Goal: Task Accomplishment & Management: Use online tool/utility

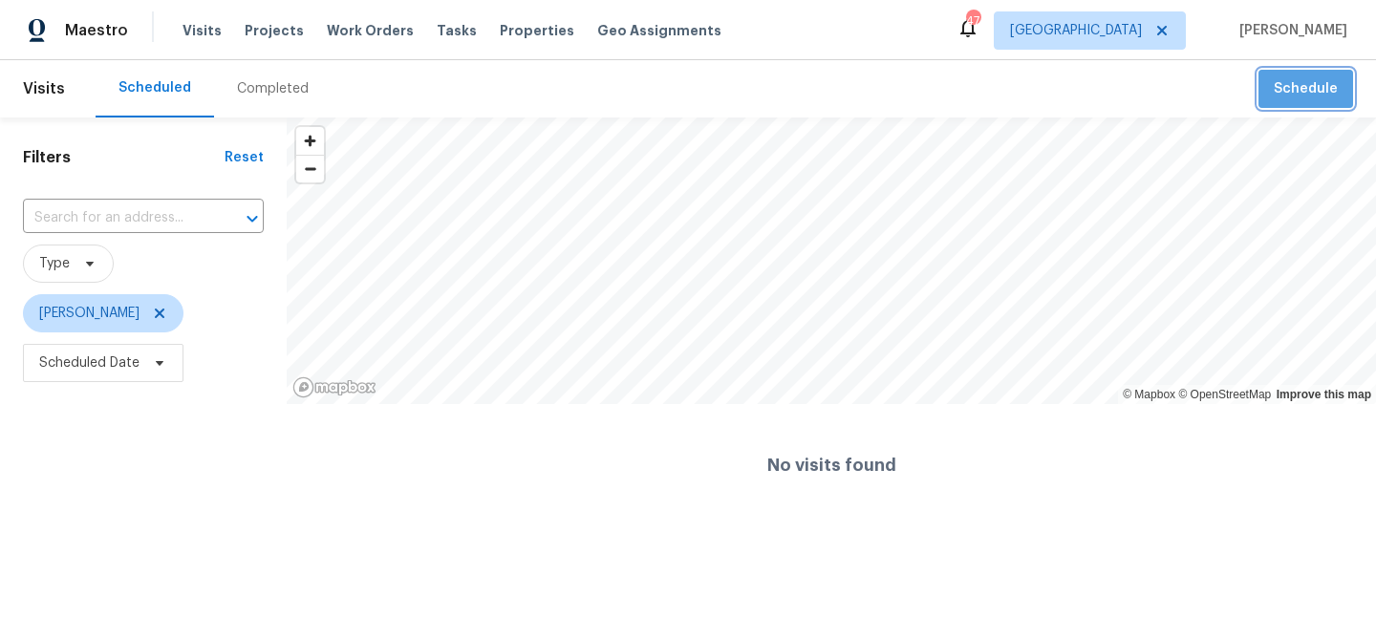
click at [1318, 106] on button "Schedule" at bounding box center [1305, 89] width 95 height 39
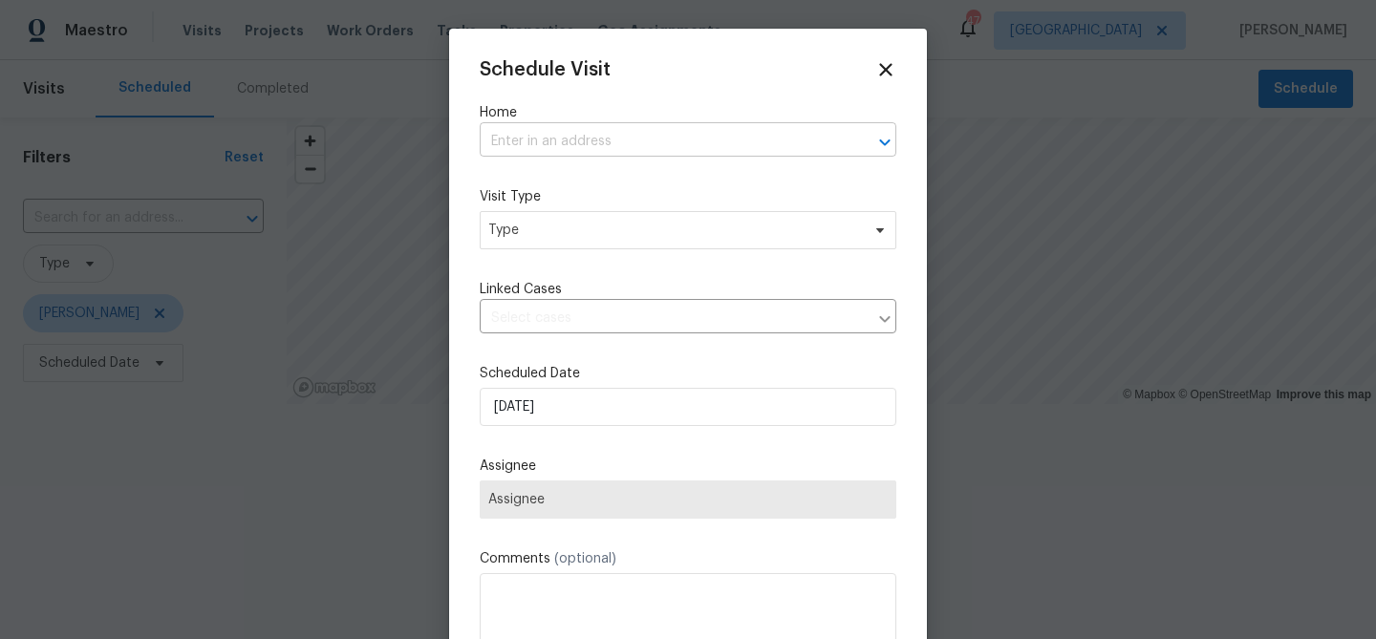
click at [663, 142] on input "text" at bounding box center [661, 142] width 363 height 30
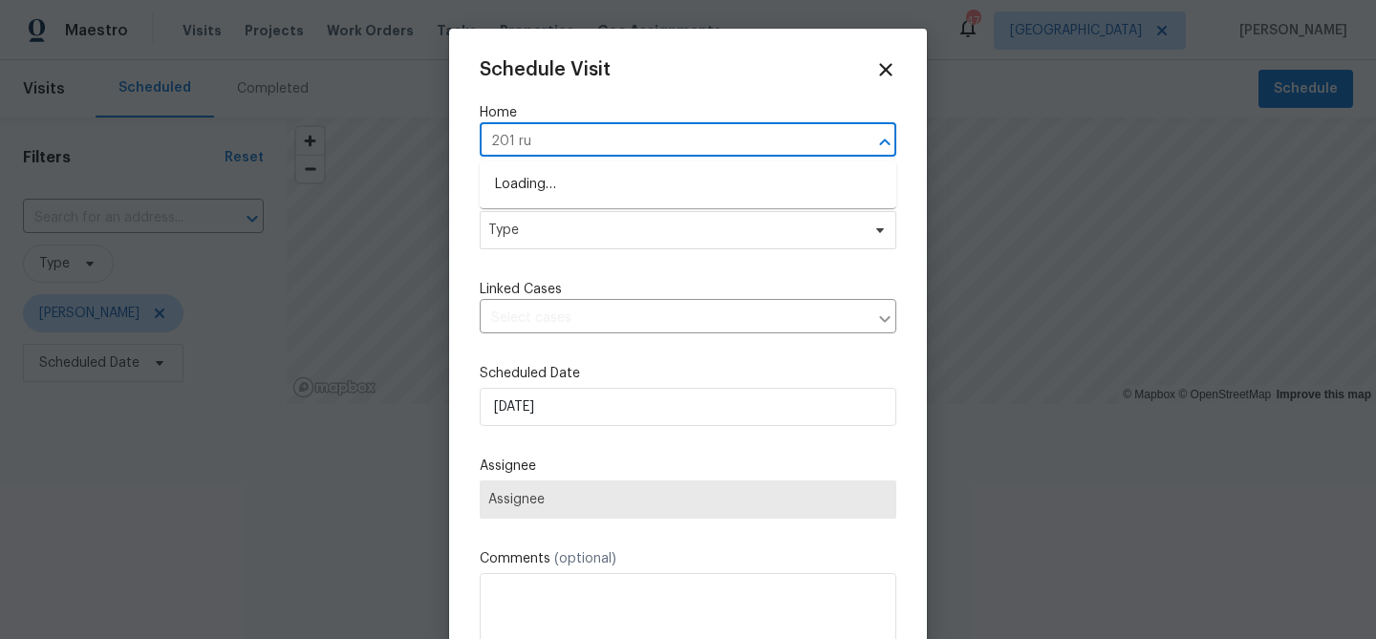
type input "201 run"
click at [657, 178] on li "[STREET_ADDRESS]" at bounding box center [688, 185] width 416 height 32
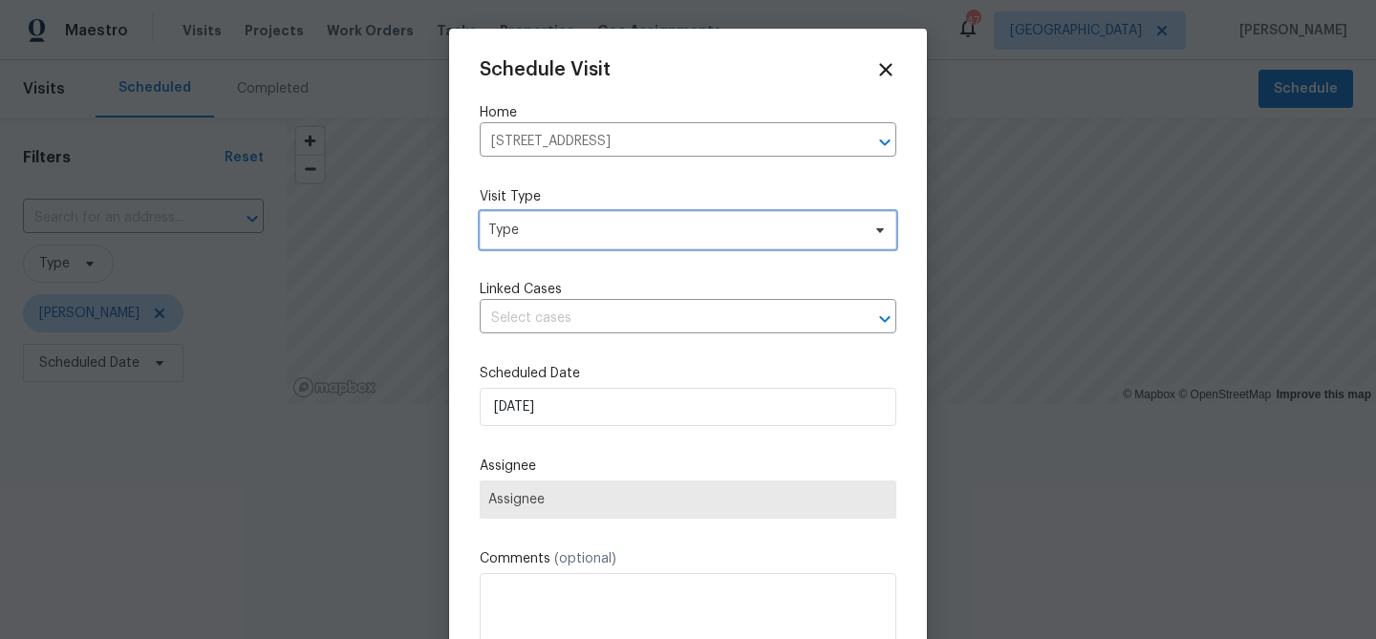
click at [608, 229] on span "Type" at bounding box center [674, 230] width 372 height 19
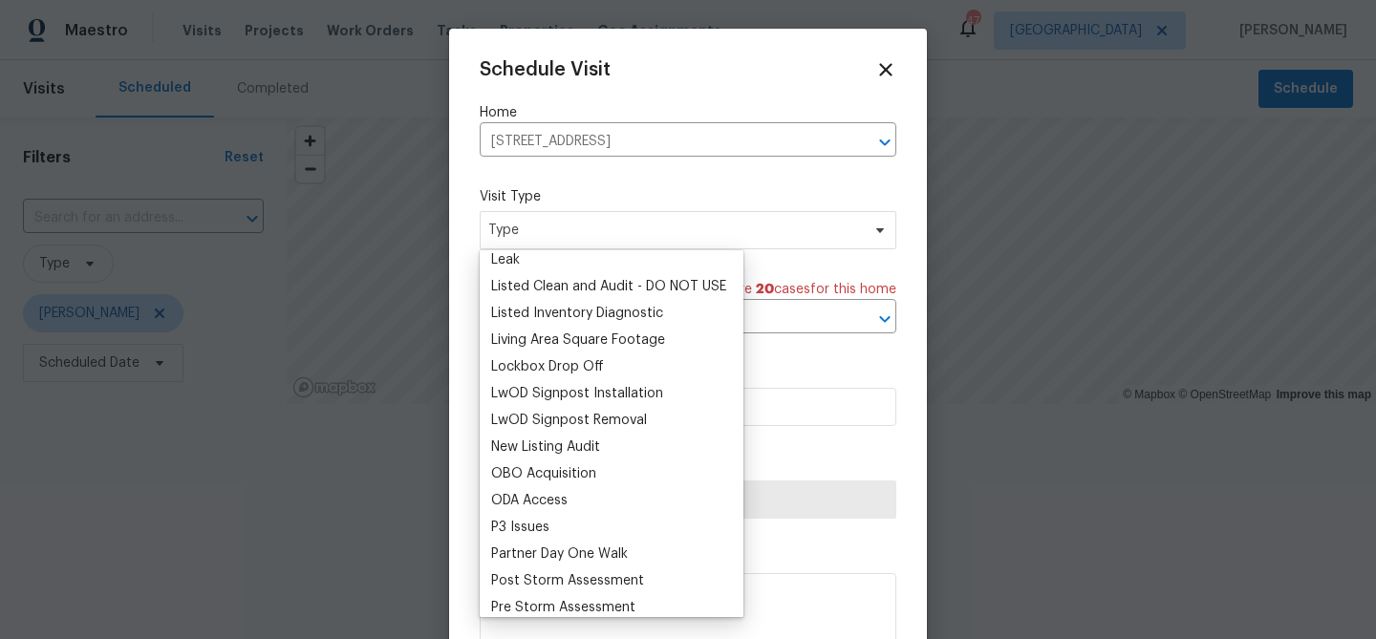
scroll to position [886, 0]
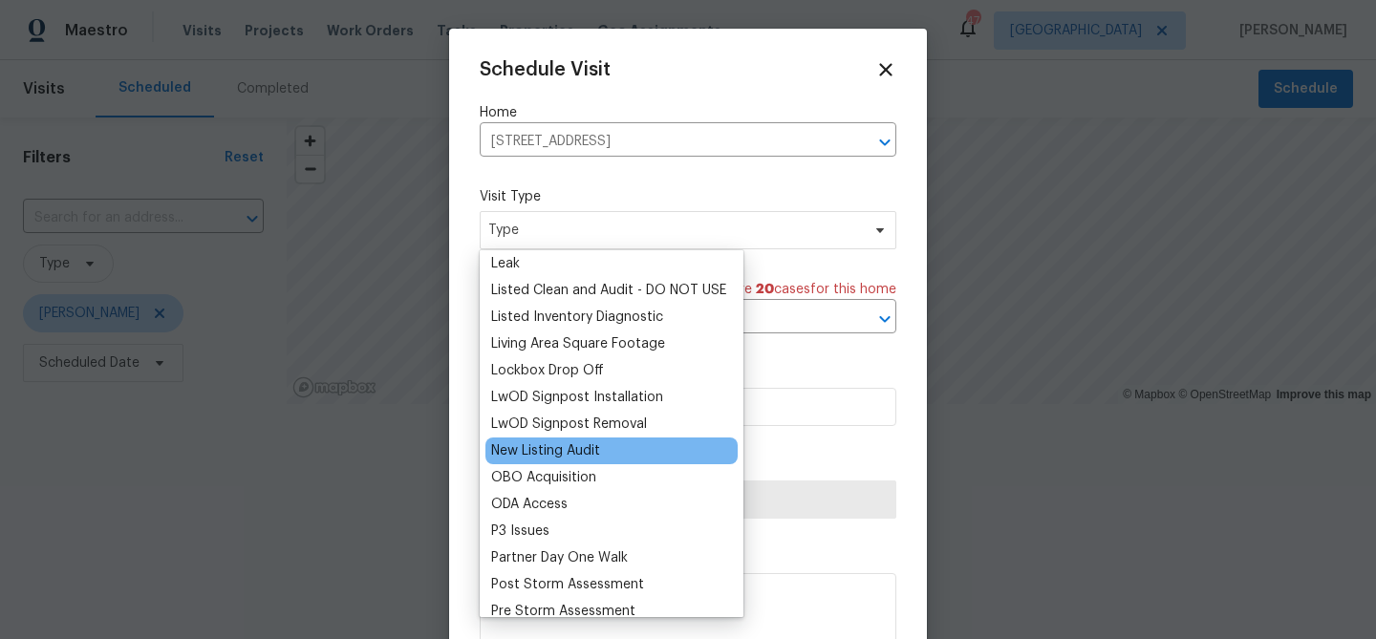
click at [543, 450] on div "New Listing Audit" at bounding box center [545, 450] width 109 height 19
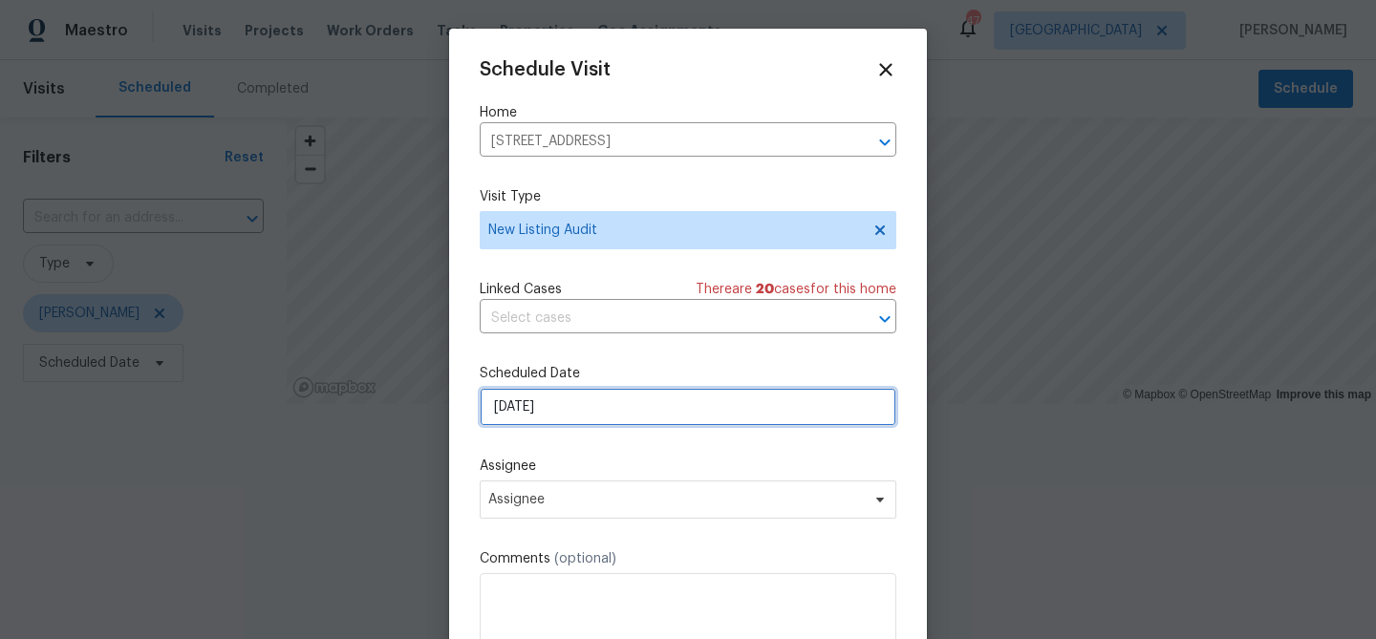
click at [612, 411] on input "[DATE]" at bounding box center [688, 407] width 416 height 38
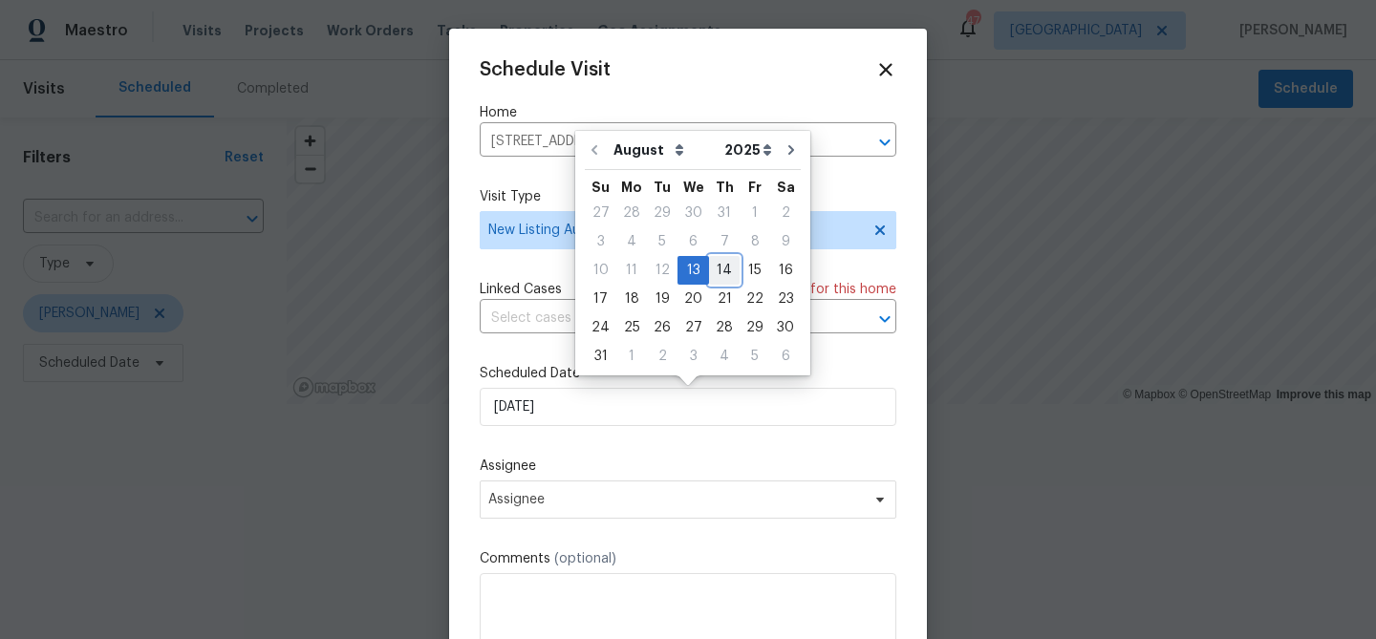
click at [716, 274] on div "14" at bounding box center [724, 270] width 31 height 27
type input "[DATE]"
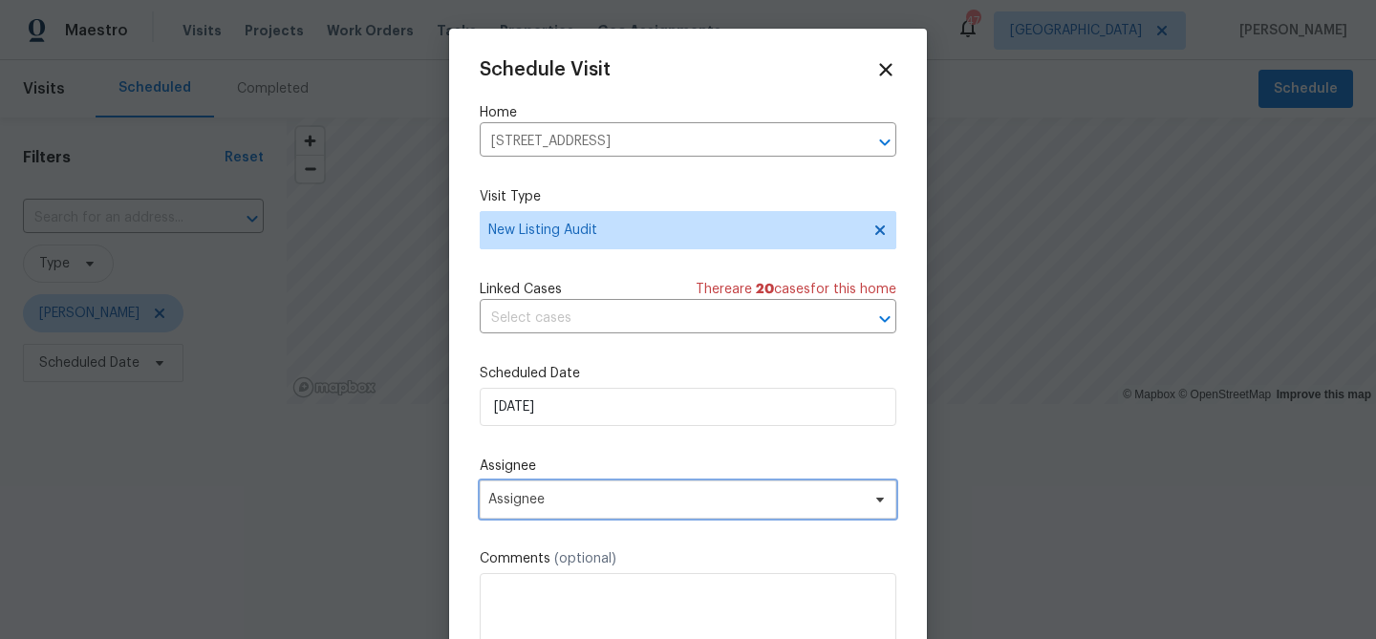
click at [615, 497] on span "Assignee" at bounding box center [675, 499] width 374 height 15
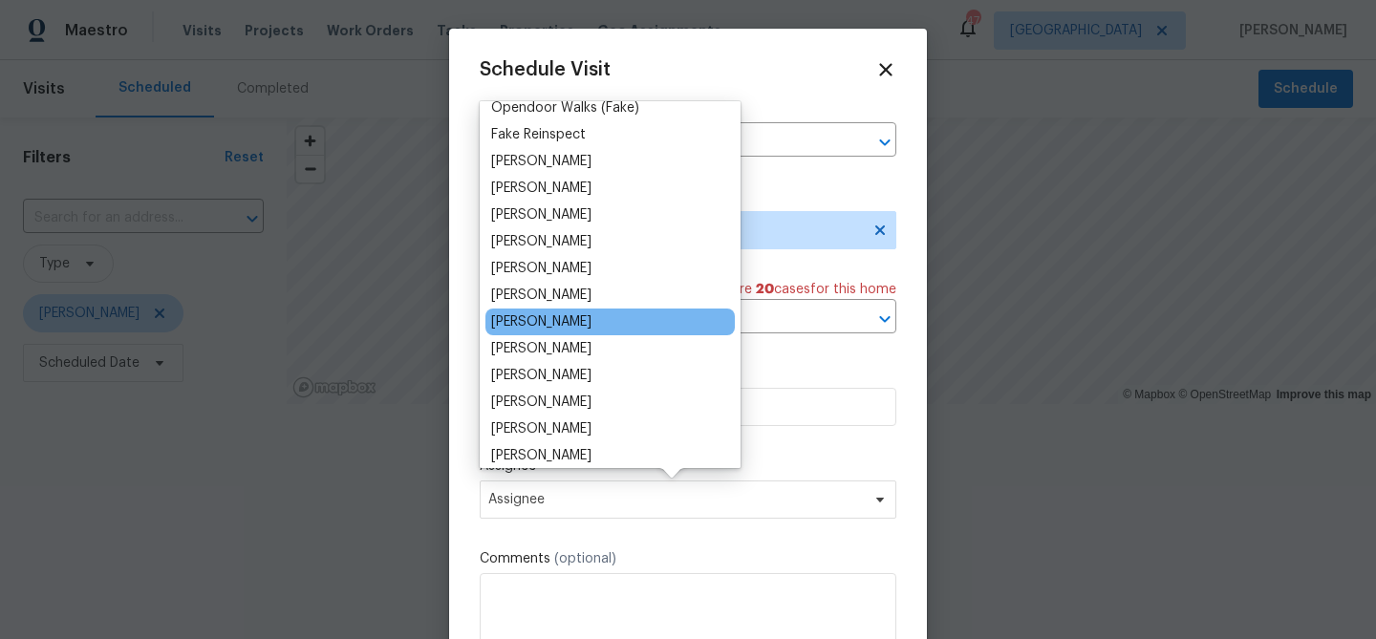
scroll to position [93, 0]
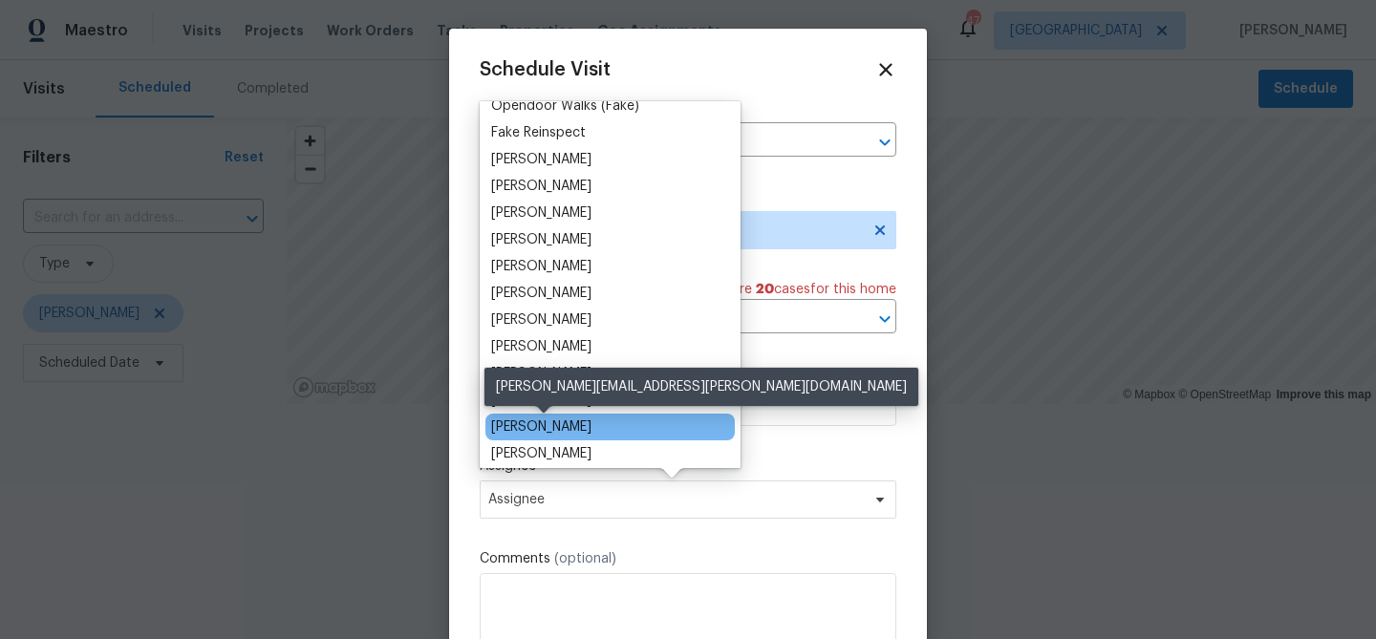
click at [572, 429] on div "[PERSON_NAME]" at bounding box center [541, 426] width 100 height 19
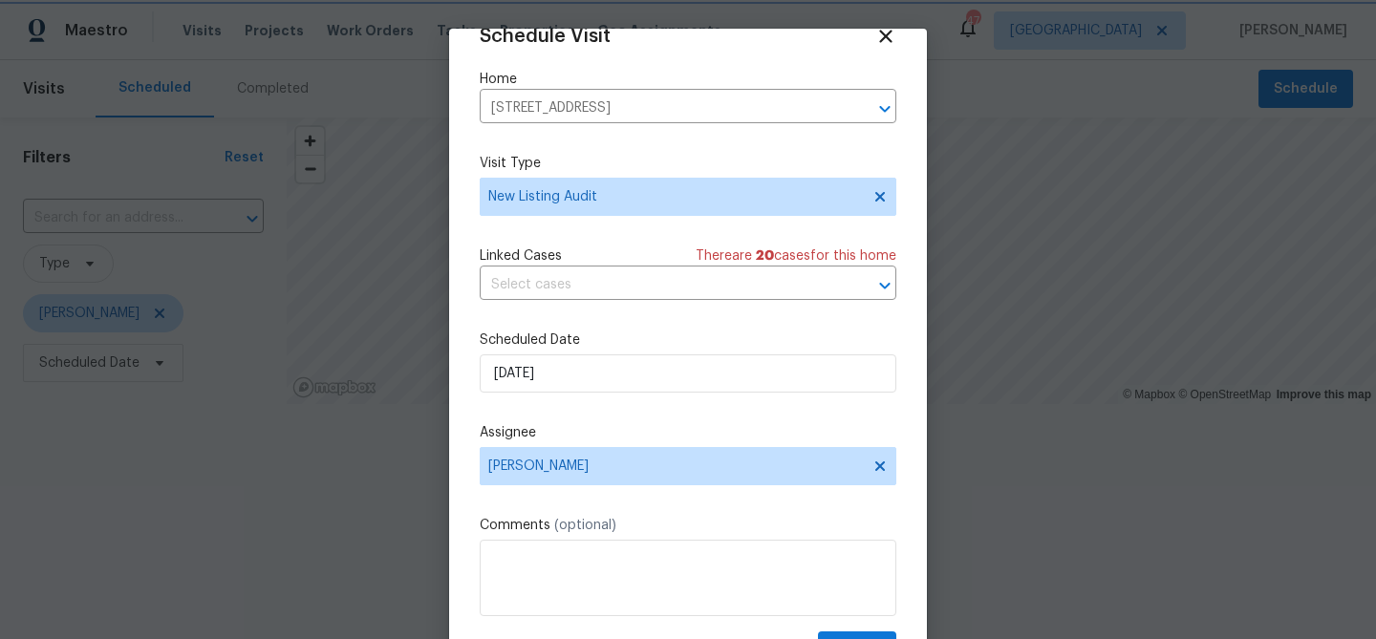
scroll to position [87, 0]
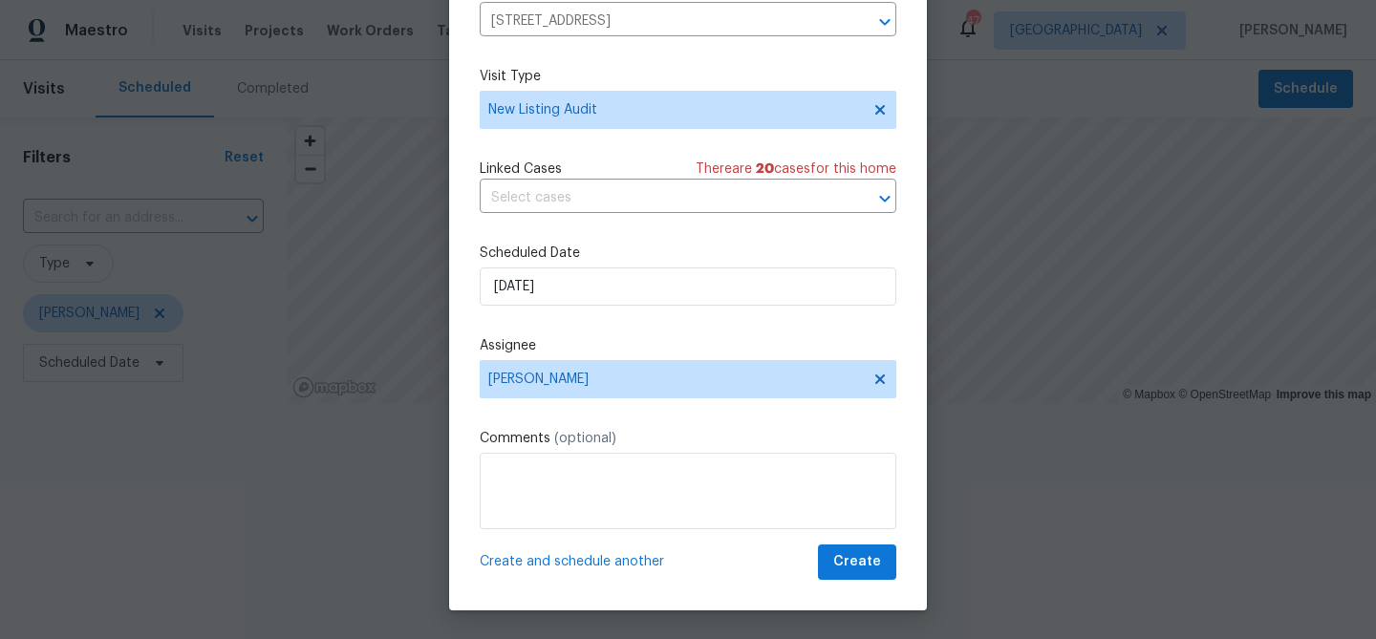
click at [590, 565] on span "Create and schedule another" at bounding box center [572, 561] width 184 height 19
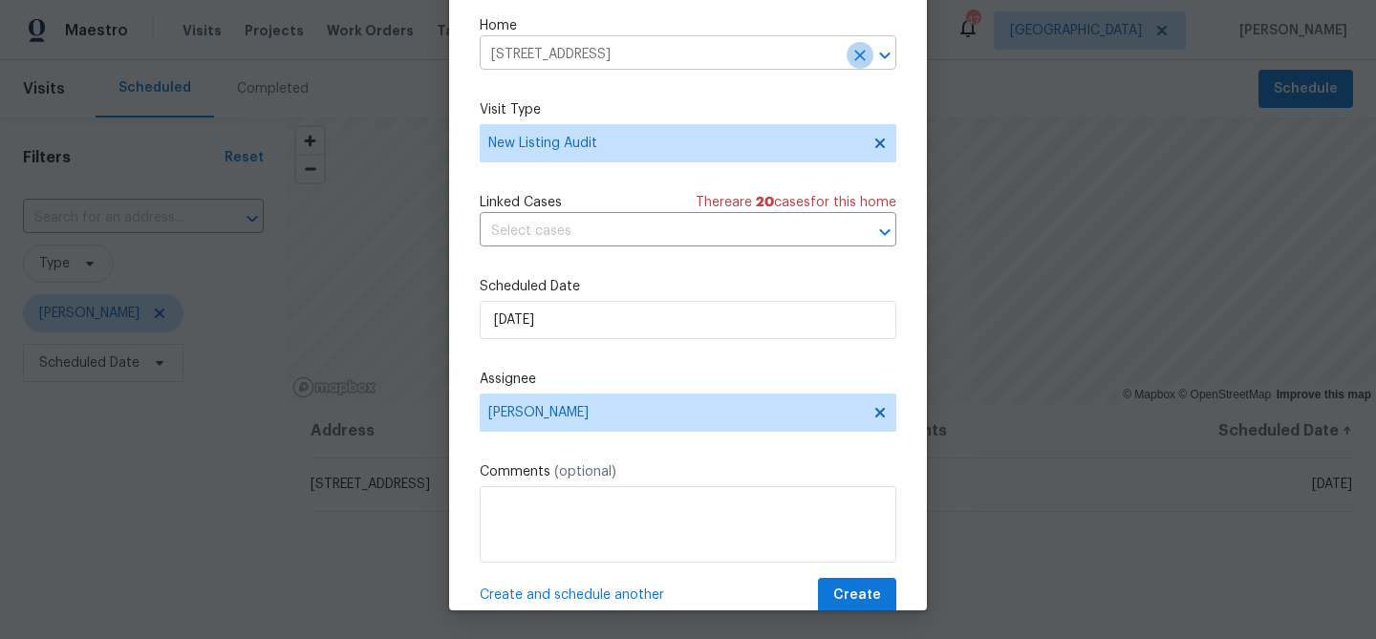
click at [857, 57] on icon "Clear" at bounding box center [859, 55] width 11 height 11
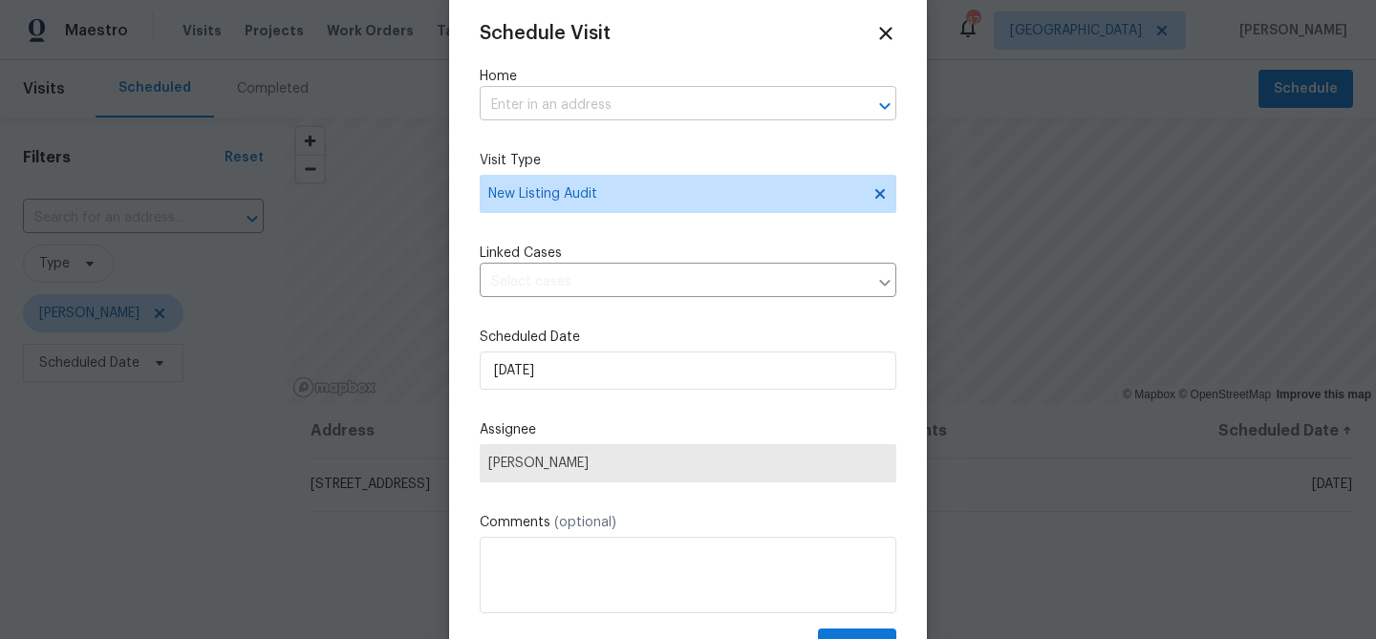
click at [617, 107] on input "text" at bounding box center [661, 106] width 363 height 30
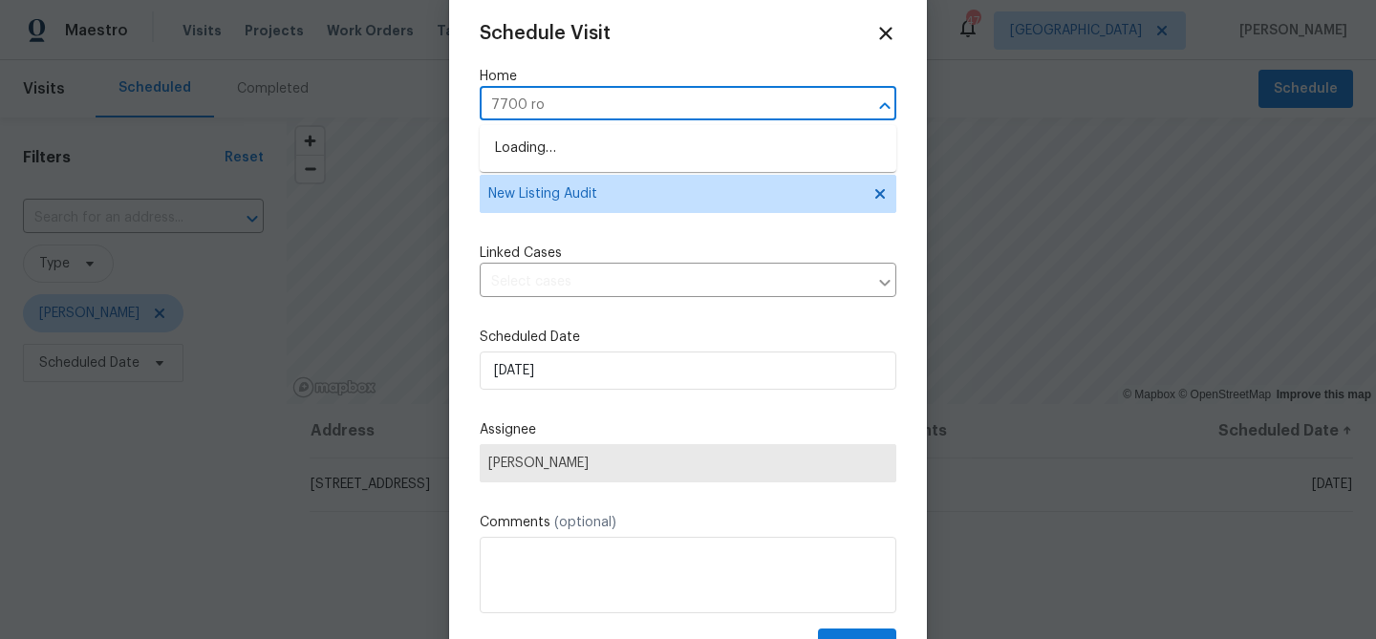
type input "7700 roc"
click at [618, 150] on li "[STREET_ADDRESS][PERSON_NAME]" at bounding box center [688, 149] width 416 height 32
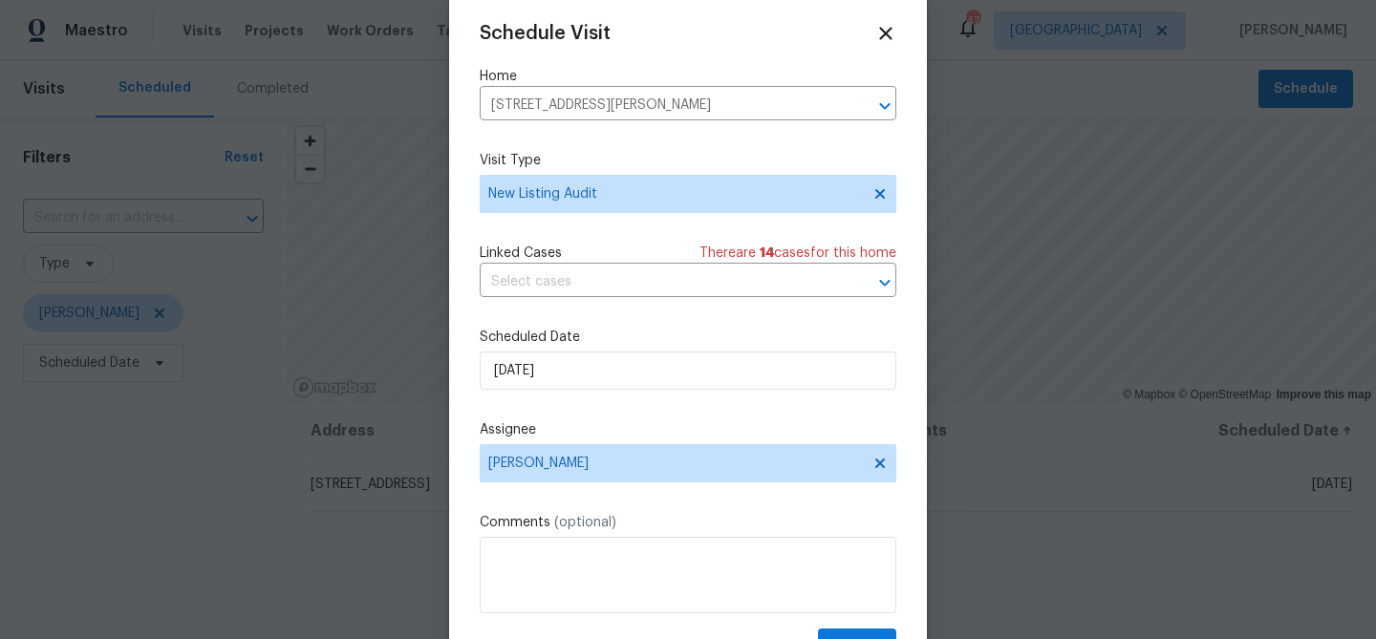
scroll to position [34, 0]
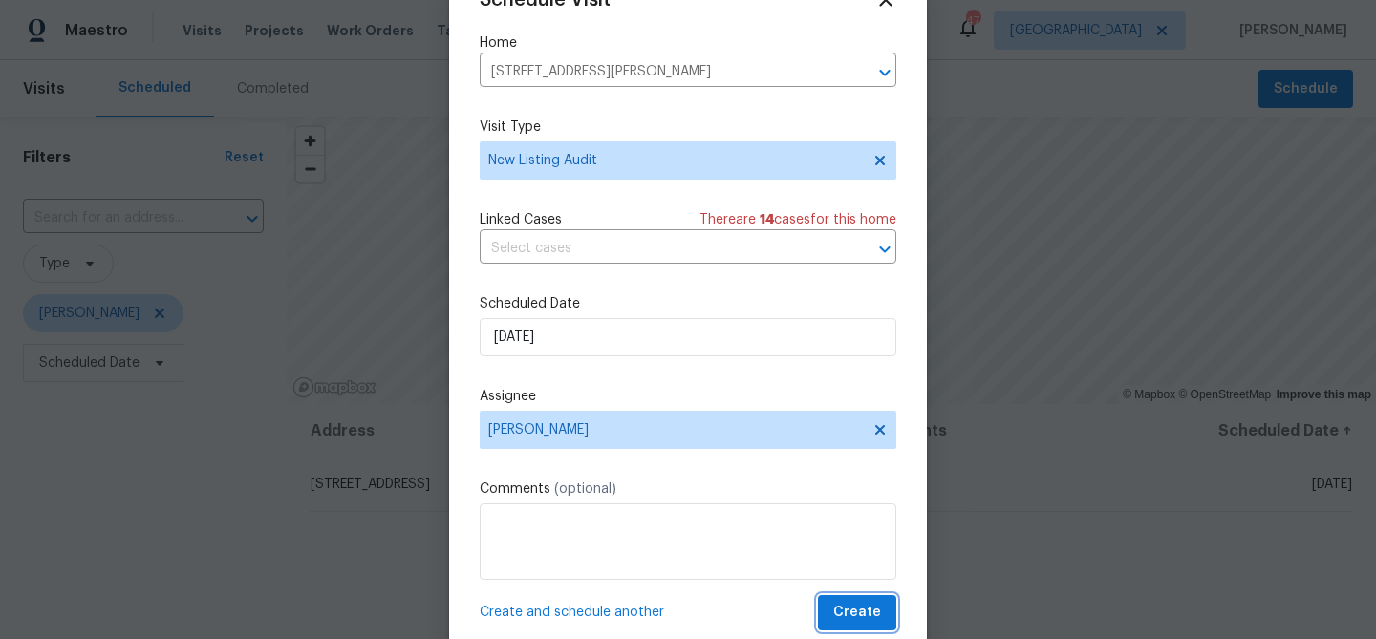
click at [842, 613] on span "Create" at bounding box center [857, 613] width 48 height 24
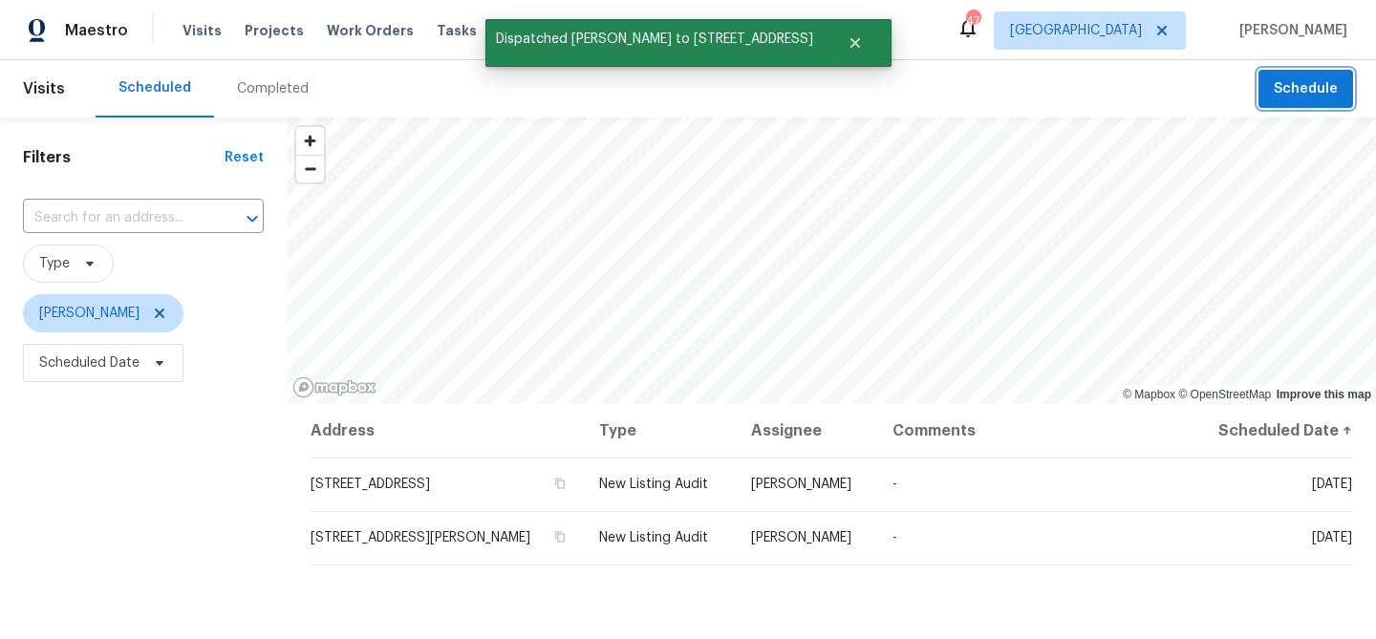
scroll to position [0, 0]
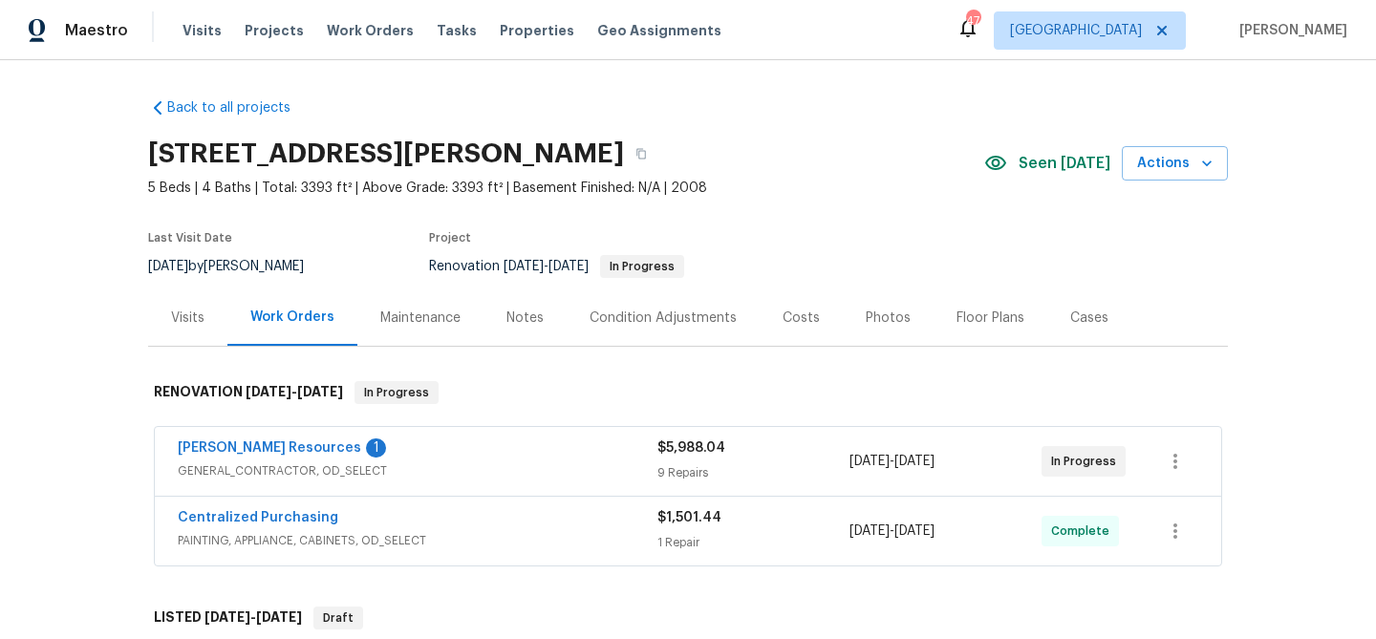
click at [514, 318] on div "Notes" at bounding box center [524, 318] width 37 height 19
